Goal: Navigation & Orientation: Find specific page/section

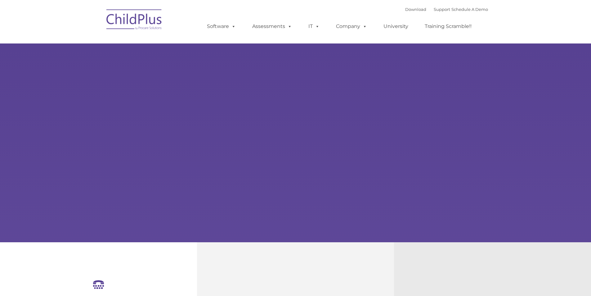
select select "MEDIUM"
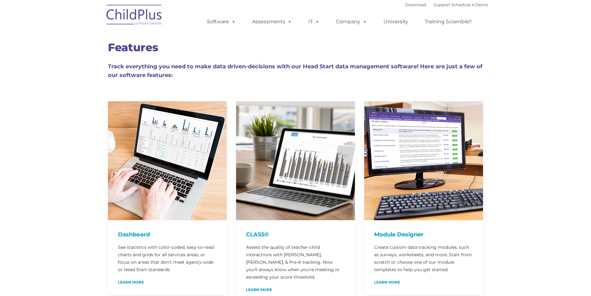
type input ""
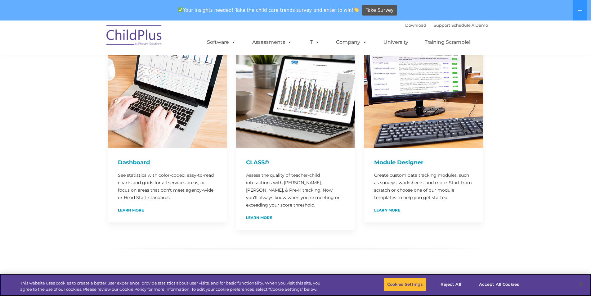
scroll to position [95, 0]
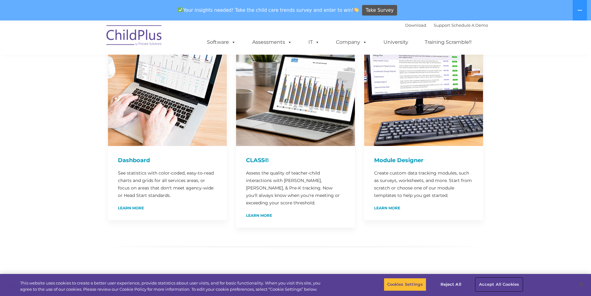
click at [491, 283] on button "Accept All Cookies" at bounding box center [498, 284] width 47 height 13
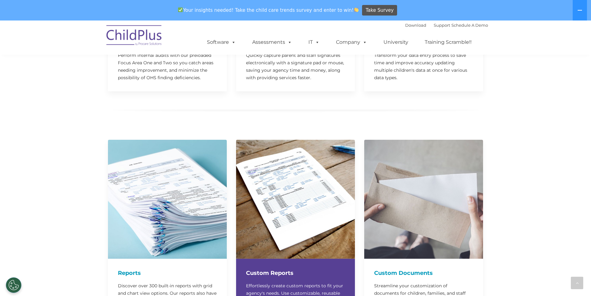
scroll to position [704, 0]
